Goal: Information Seeking & Learning: Find specific page/section

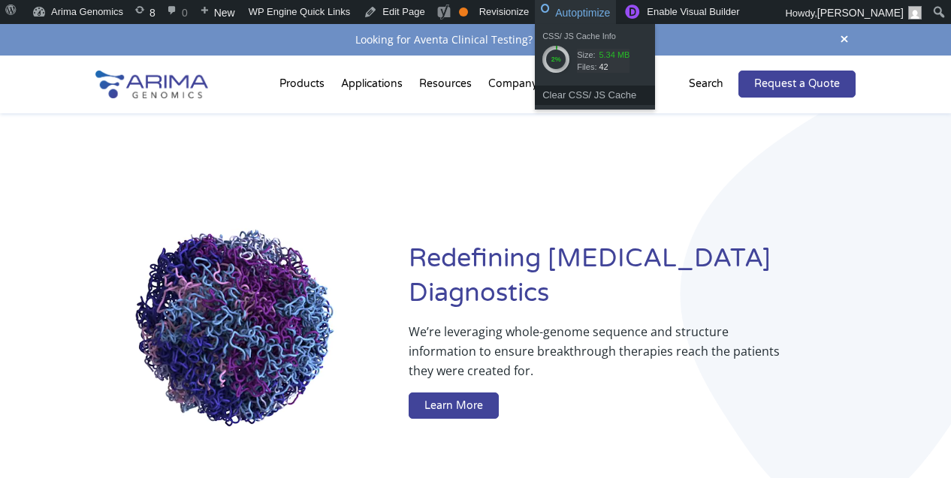
click at [711, 90] on p "Search" at bounding box center [706, 84] width 35 height 20
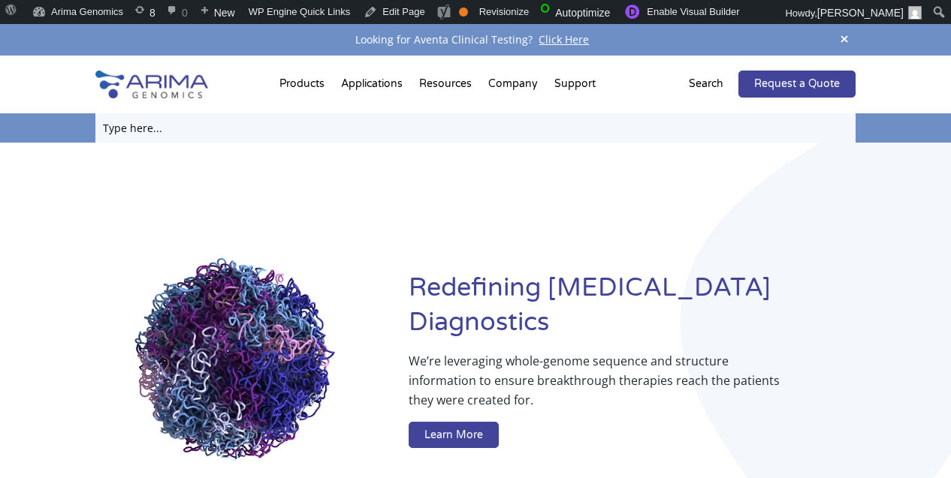
click at [656, 131] on input "text" at bounding box center [475, 127] width 761 height 29
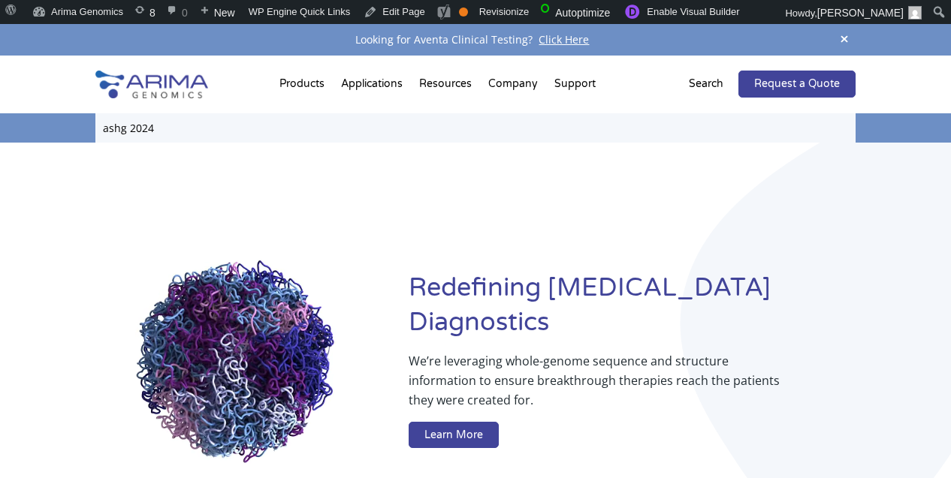
type input "ashg 2024"
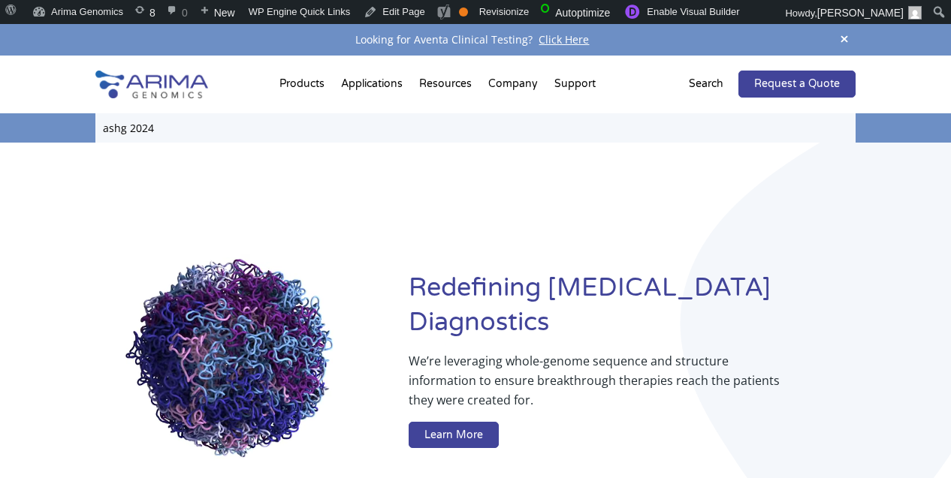
click input "Search" at bounding box center [0, 0] width 0 height 0
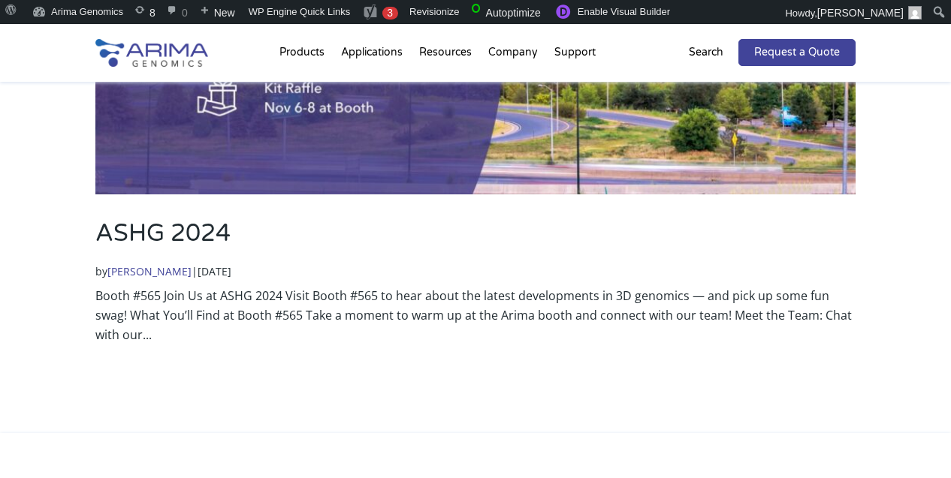
scroll to position [362, 0]
